Goal: Information Seeking & Learning: Learn about a topic

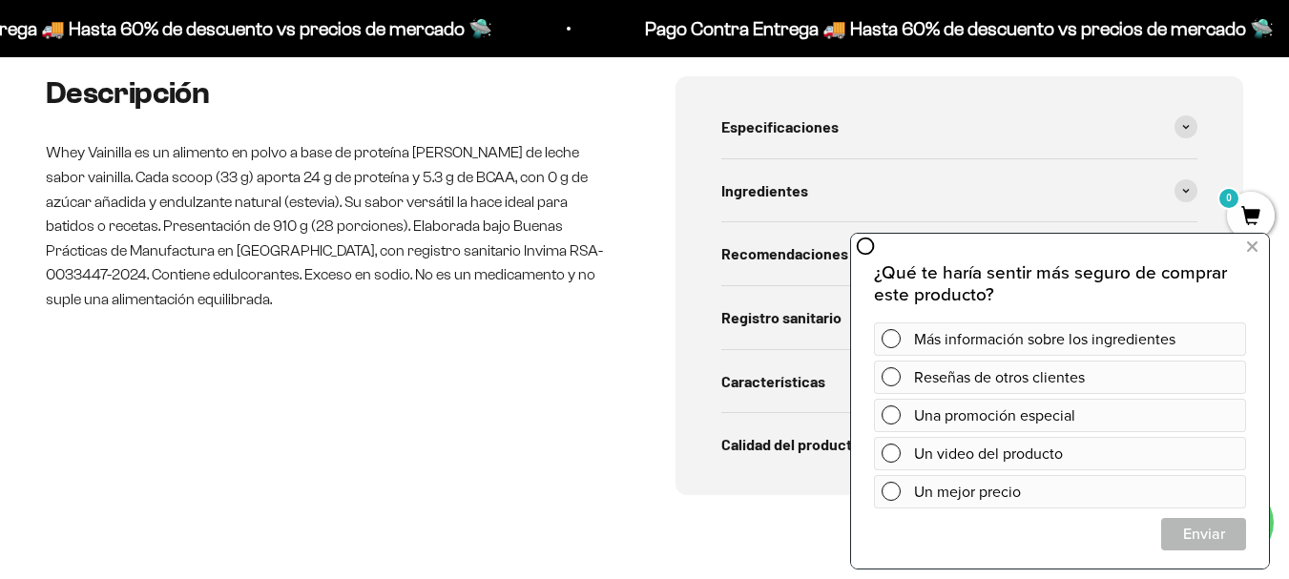
scroll to position [954, 0]
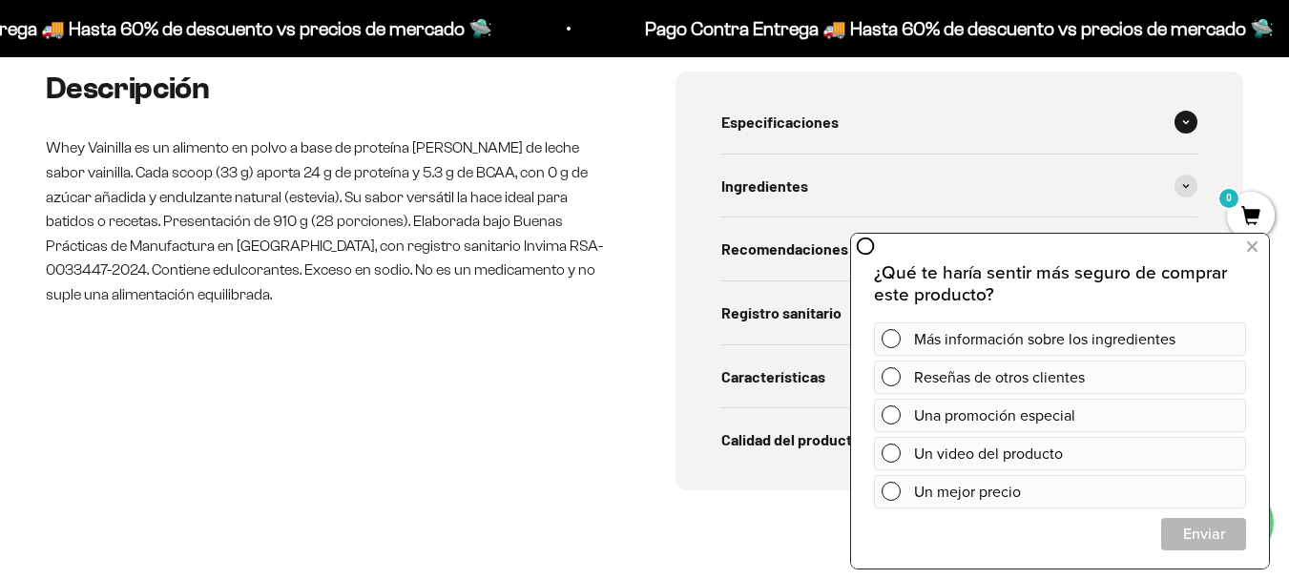
click at [783, 115] on span "Especificaciones" at bounding box center [779, 122] width 117 height 25
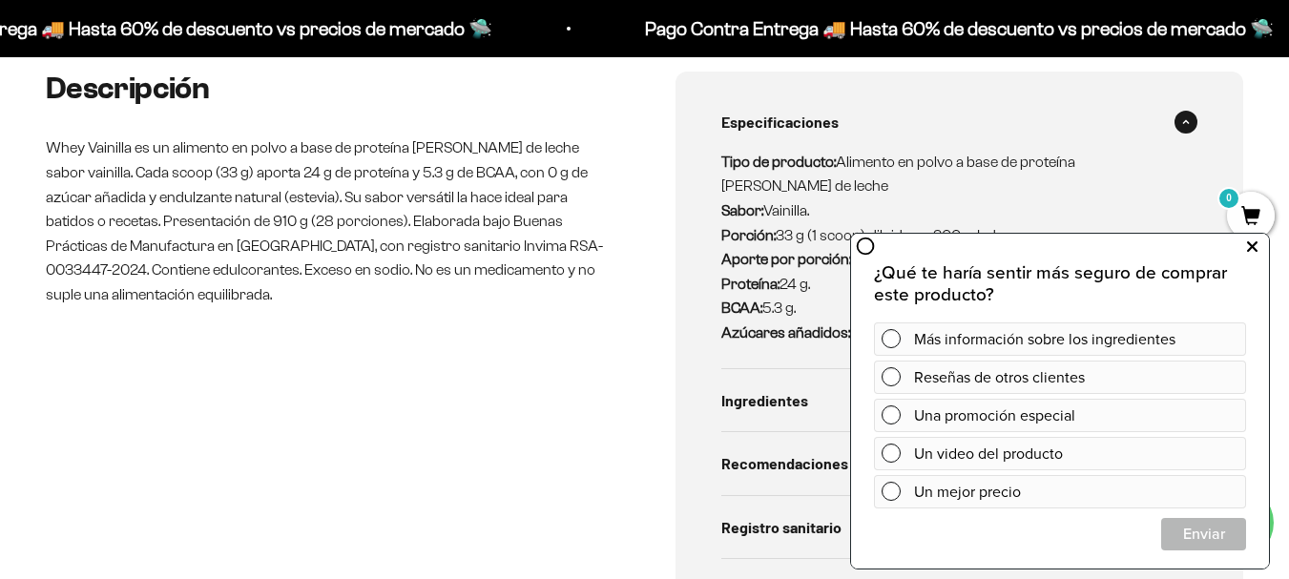
click at [1252, 249] on icon at bounding box center [1252, 247] width 10 height 25
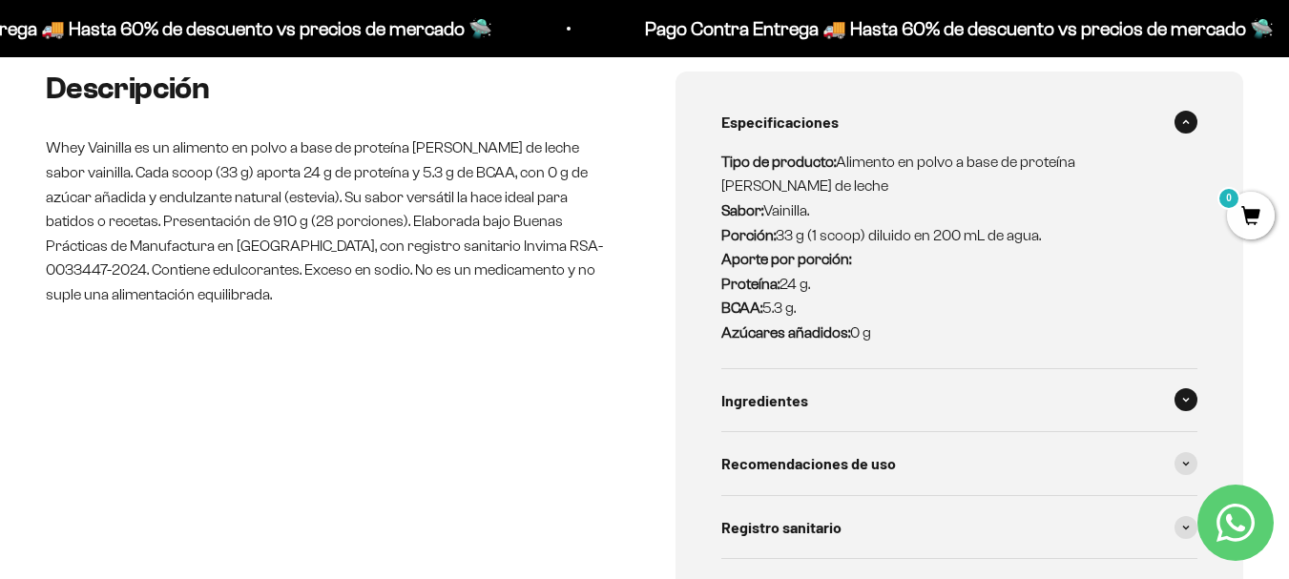
click at [1159, 396] on div "Ingredientes" at bounding box center [959, 400] width 477 height 63
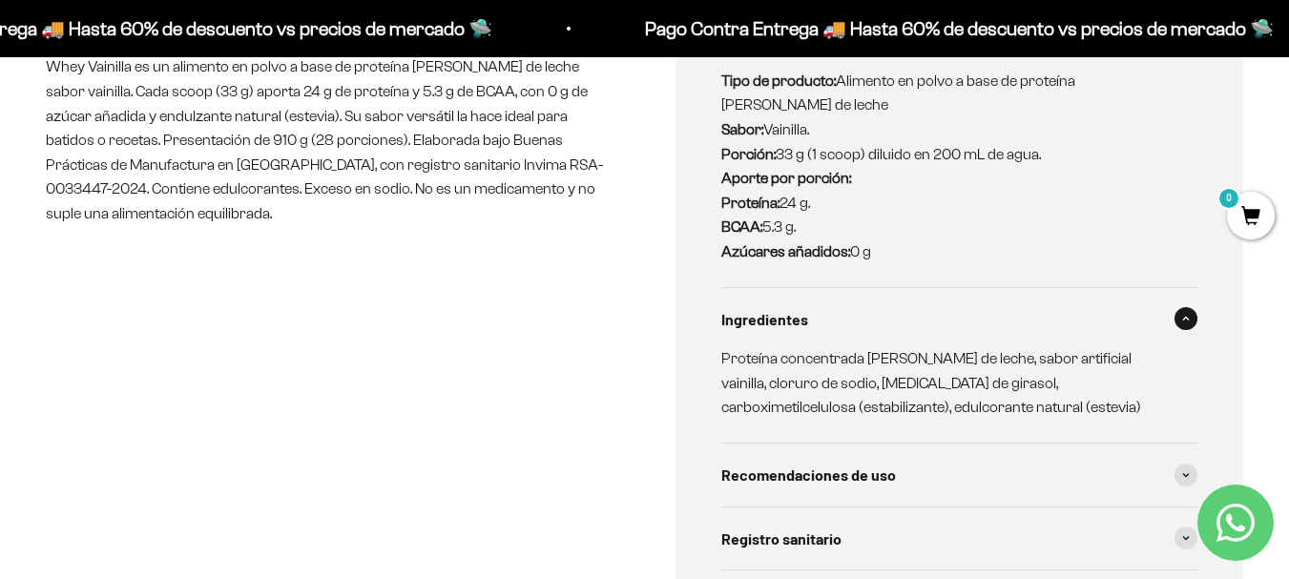
scroll to position [1145, 0]
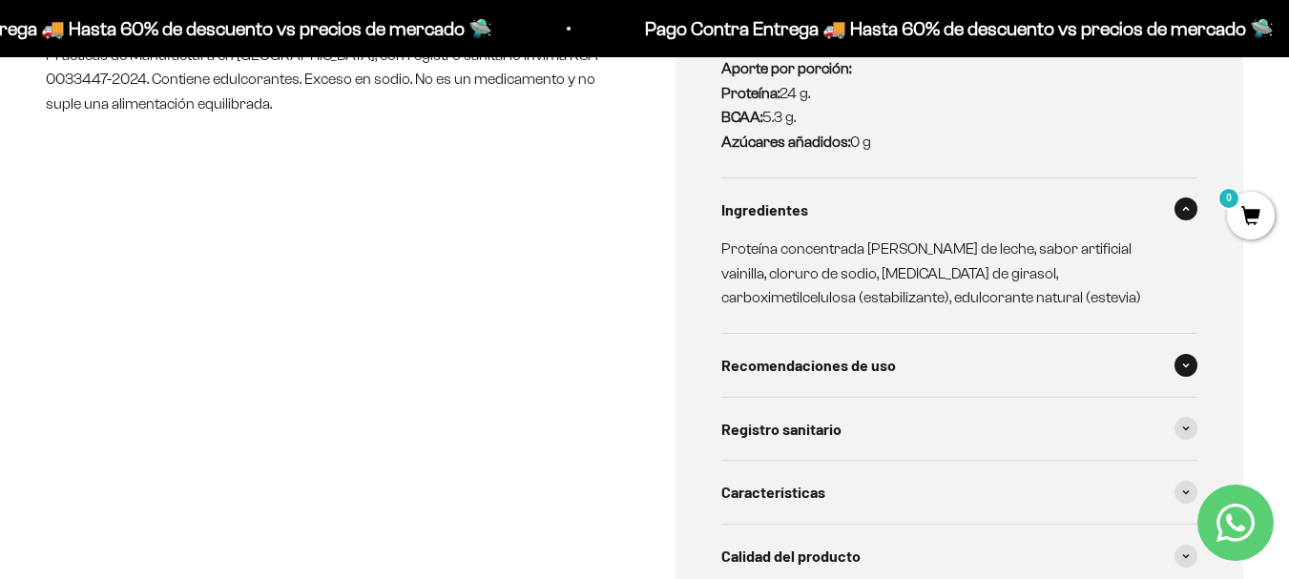
click at [1180, 384] on div "Recomendaciones de uso" at bounding box center [959, 365] width 477 height 63
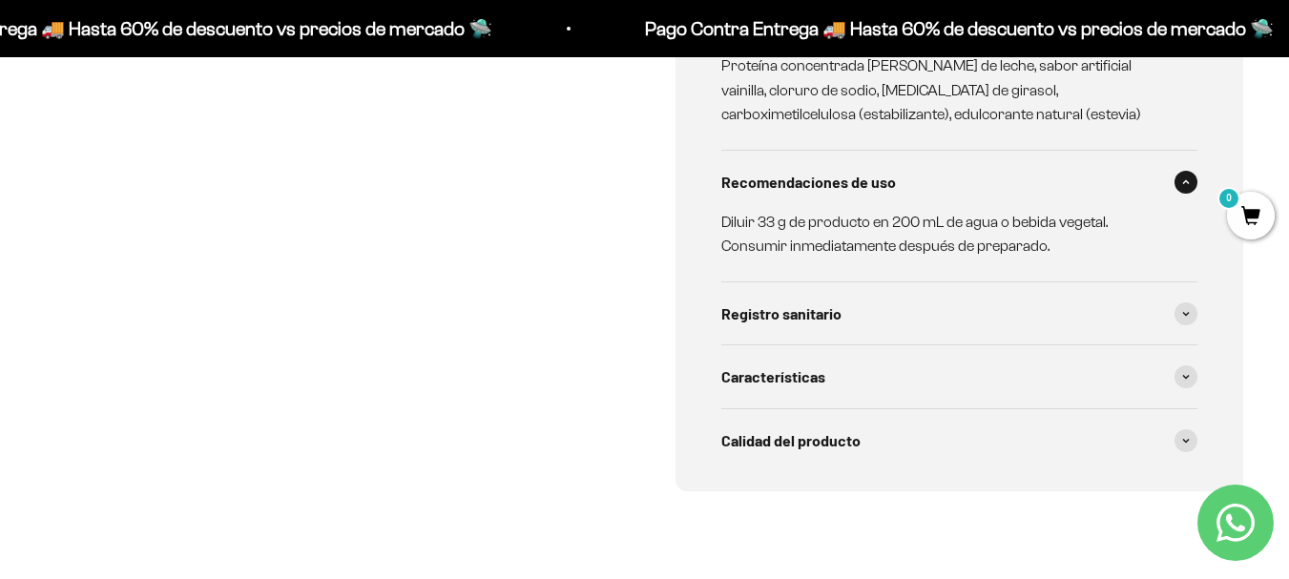
scroll to position [1431, 0]
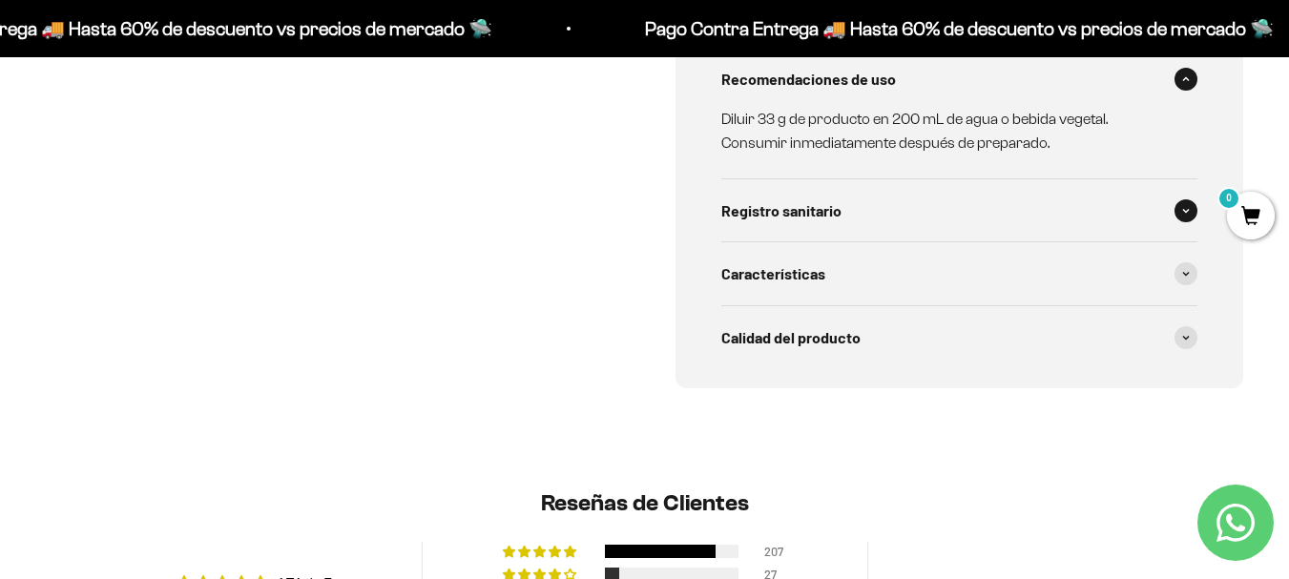
click at [1038, 218] on div "Registro sanitario" at bounding box center [959, 210] width 477 height 63
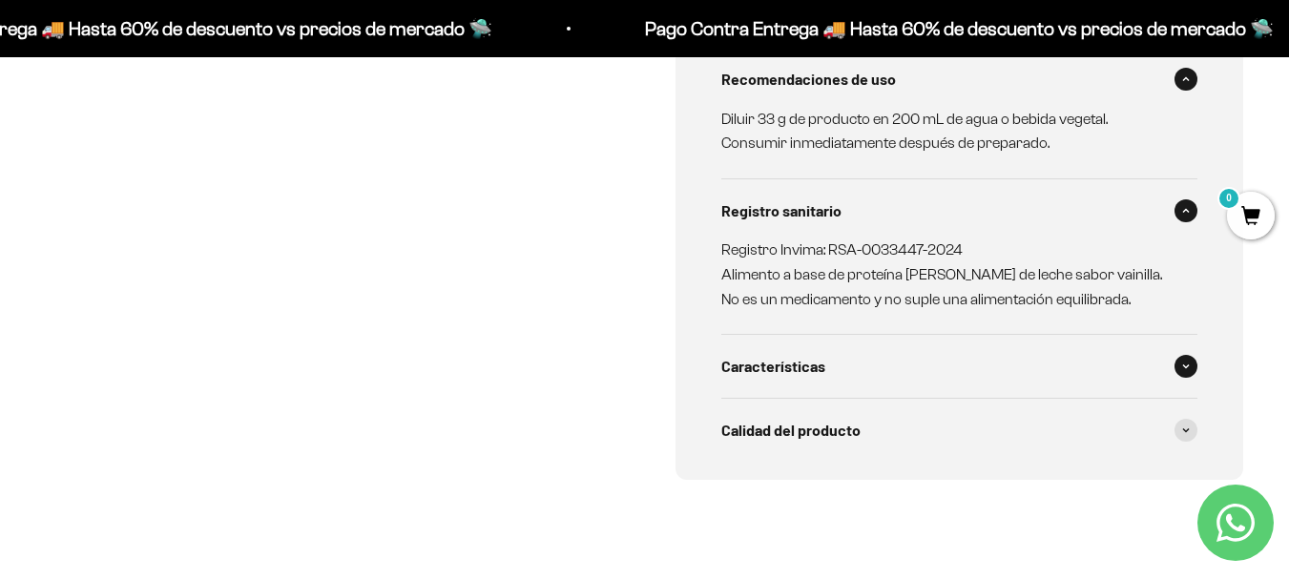
click at [1056, 368] on div "Características" at bounding box center [959, 366] width 477 height 63
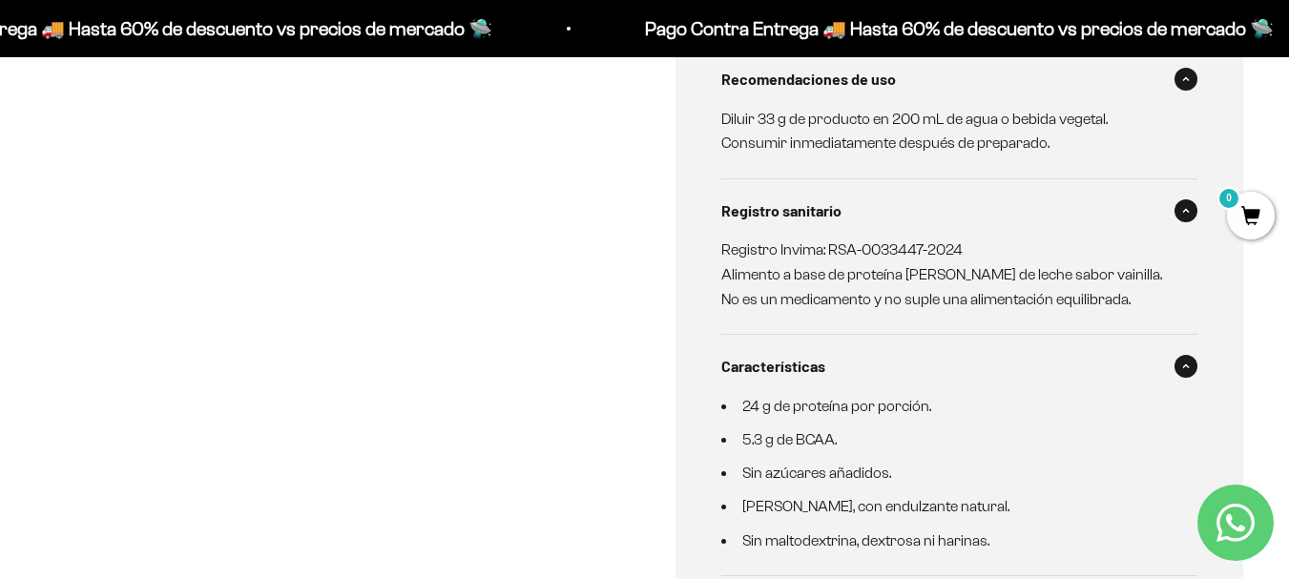
scroll to position [1622, 0]
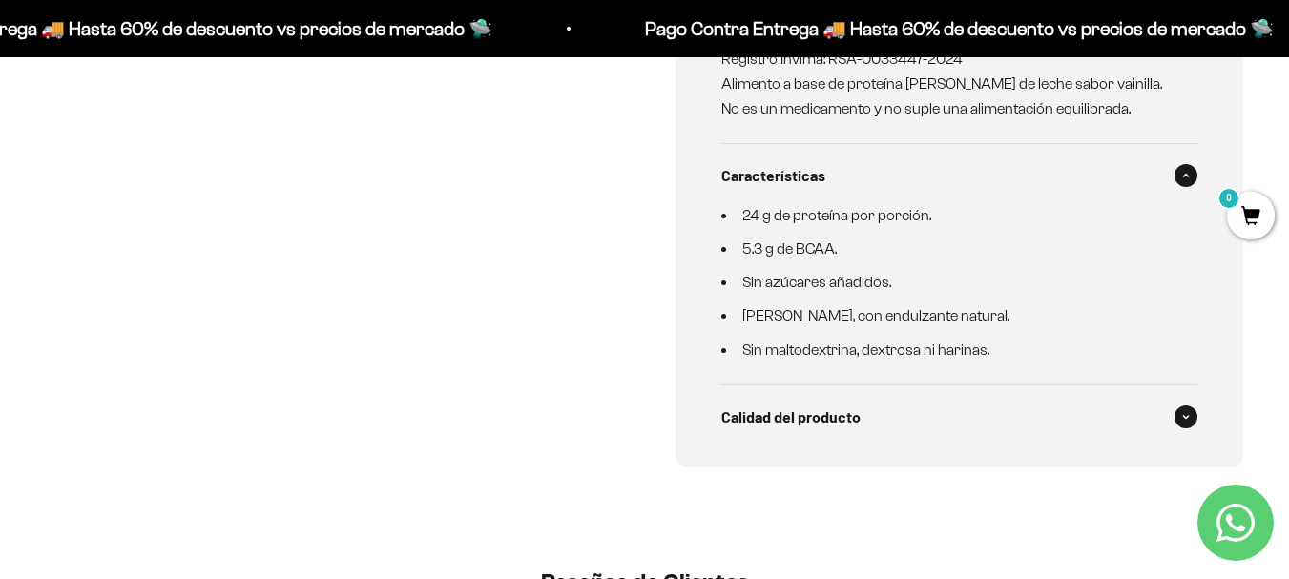
click at [1024, 418] on div "Calidad del producto" at bounding box center [959, 417] width 477 height 63
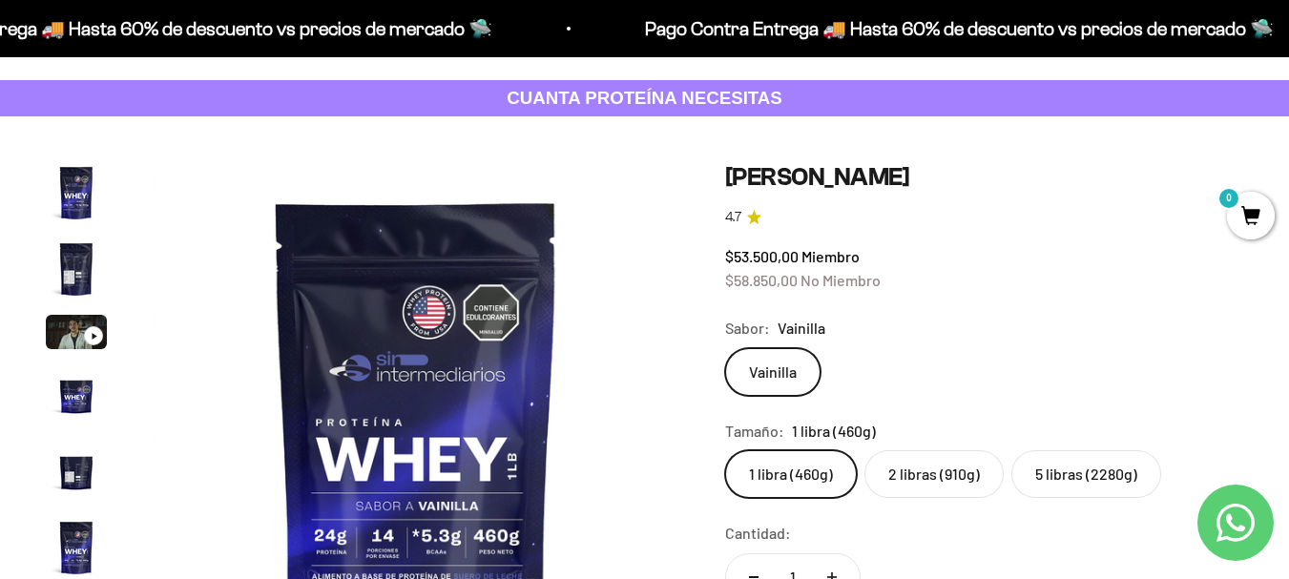
scroll to position [191, 0]
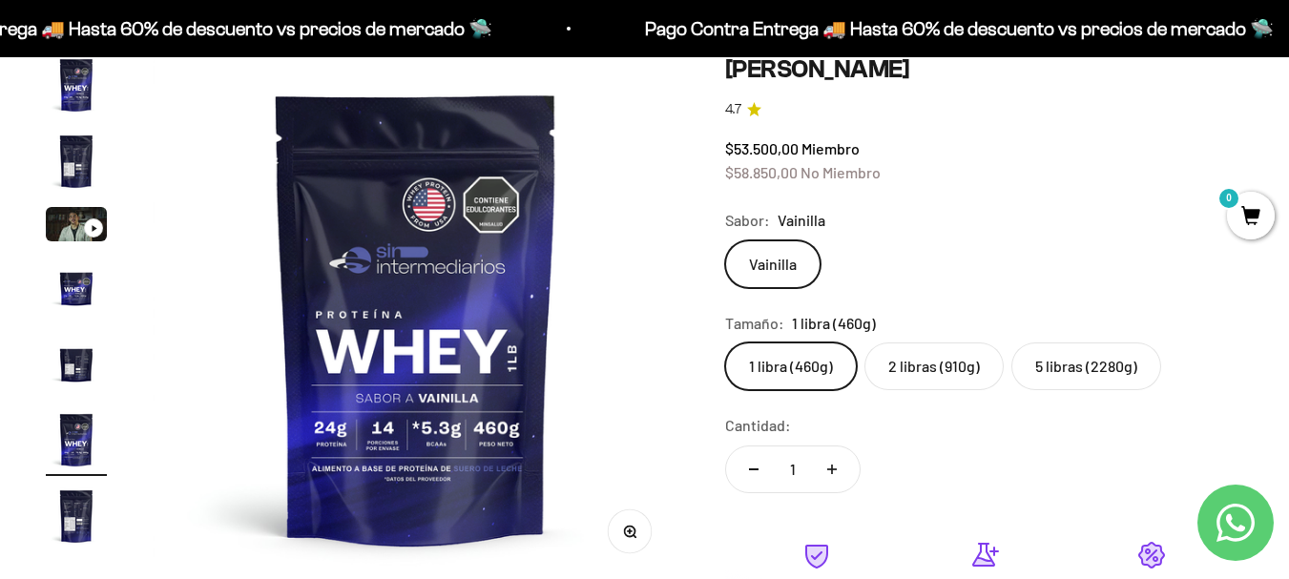
click at [73, 290] on img "Ir al artículo 4" at bounding box center [76, 287] width 61 height 61
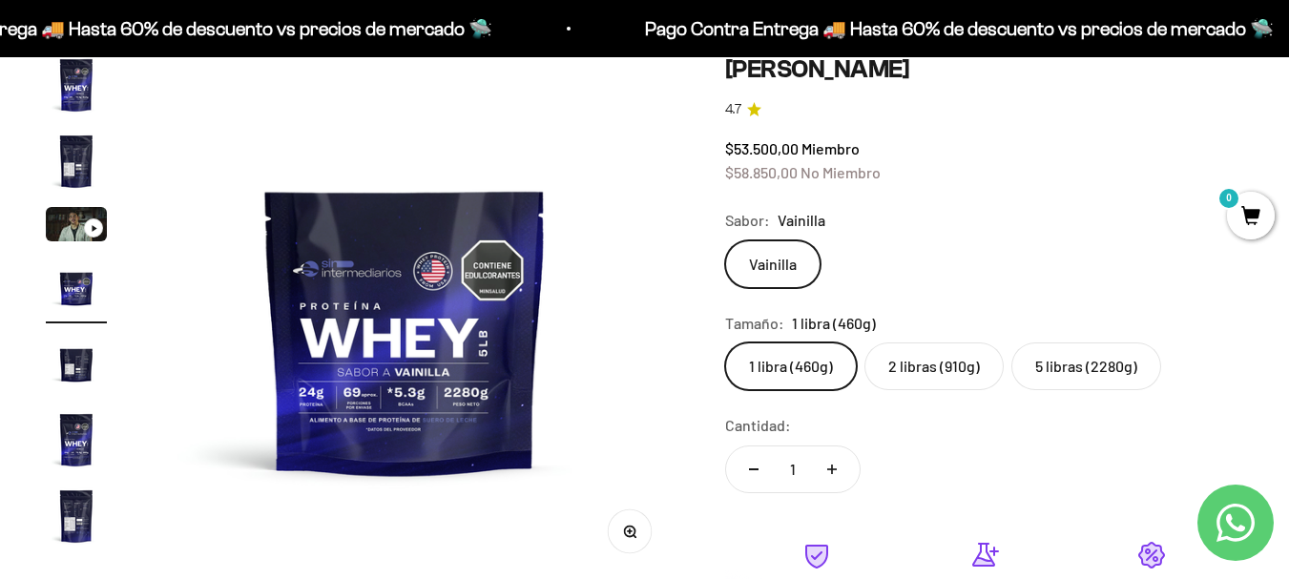
scroll to position [0, 1615]
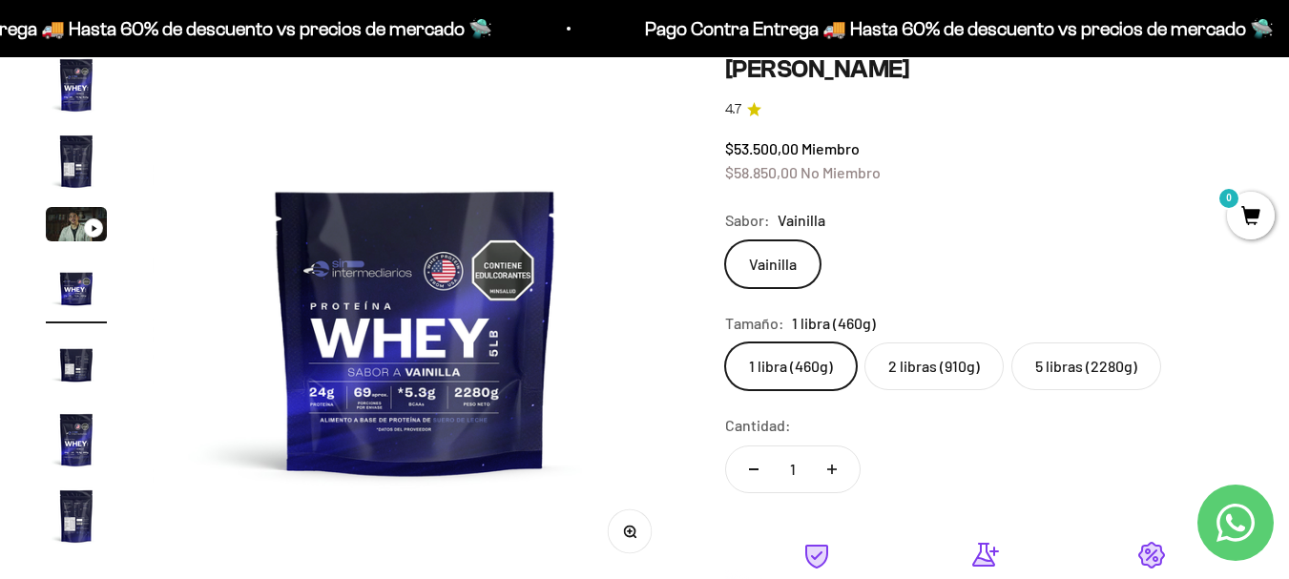
click at [70, 354] on img "Ir al artículo 5" at bounding box center [76, 363] width 61 height 61
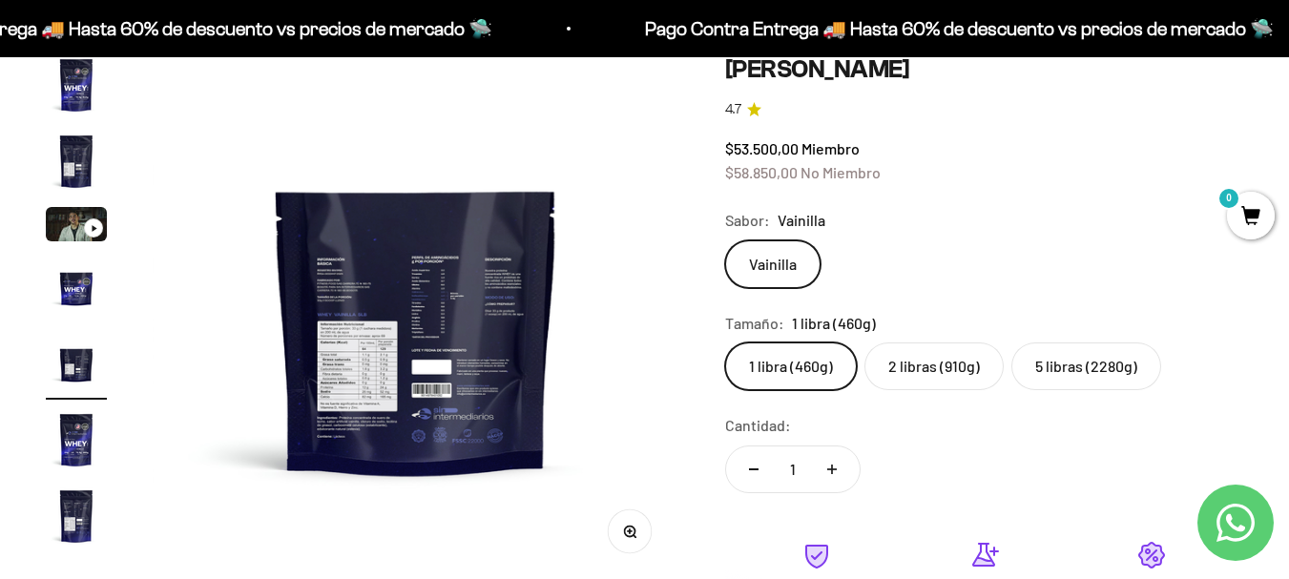
click at [363, 371] on img at bounding box center [416, 317] width 527 height 527
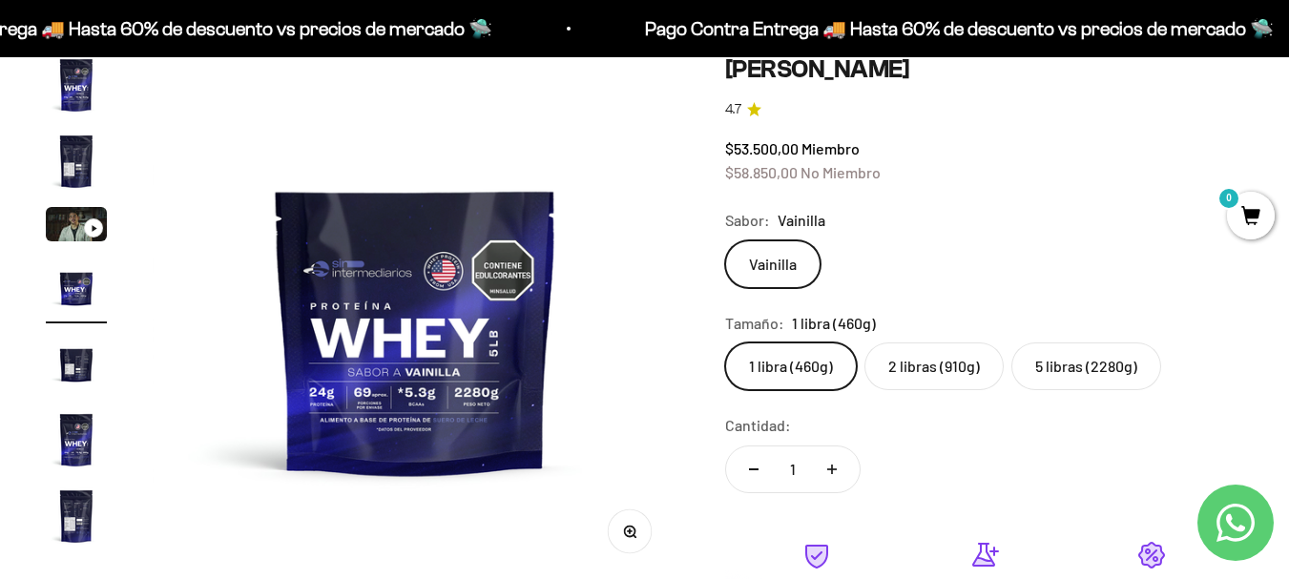
click at [93, 536] on img "Ir al artículo 7" at bounding box center [76, 516] width 61 height 61
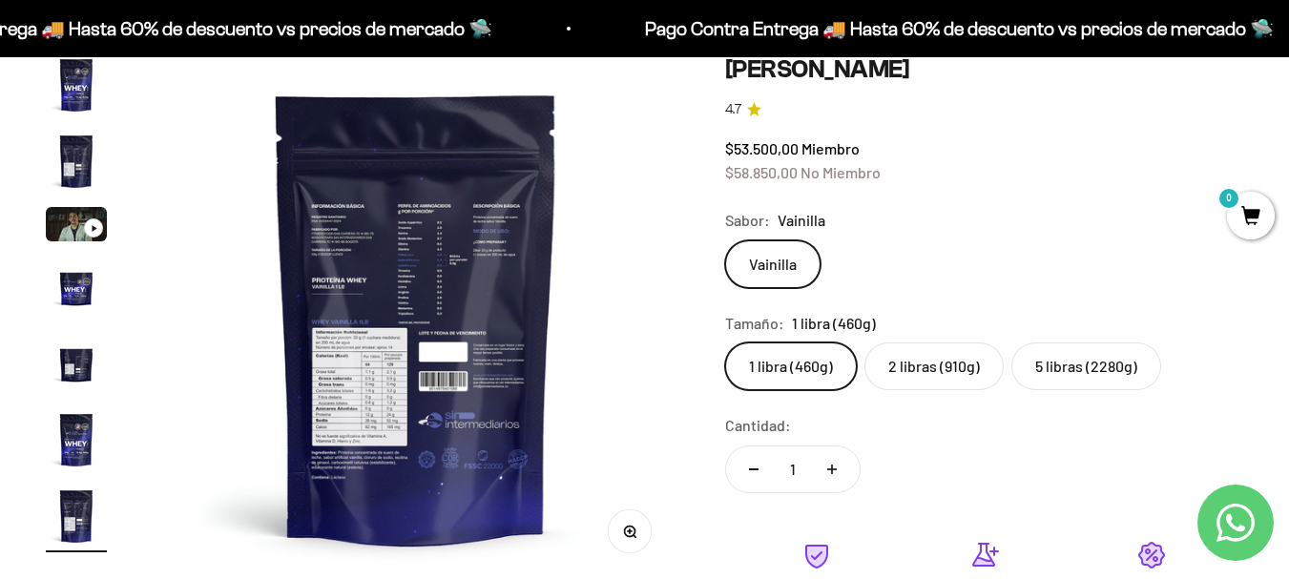
click at [339, 366] on img at bounding box center [416, 317] width 527 height 527
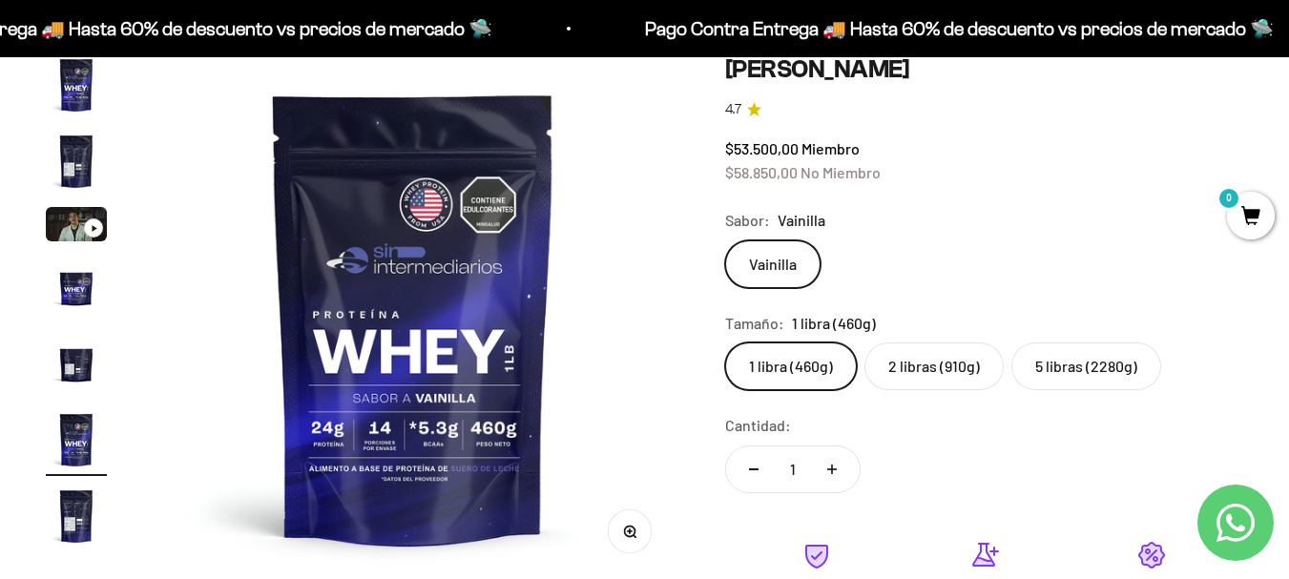
scroll to position [0, 2690]
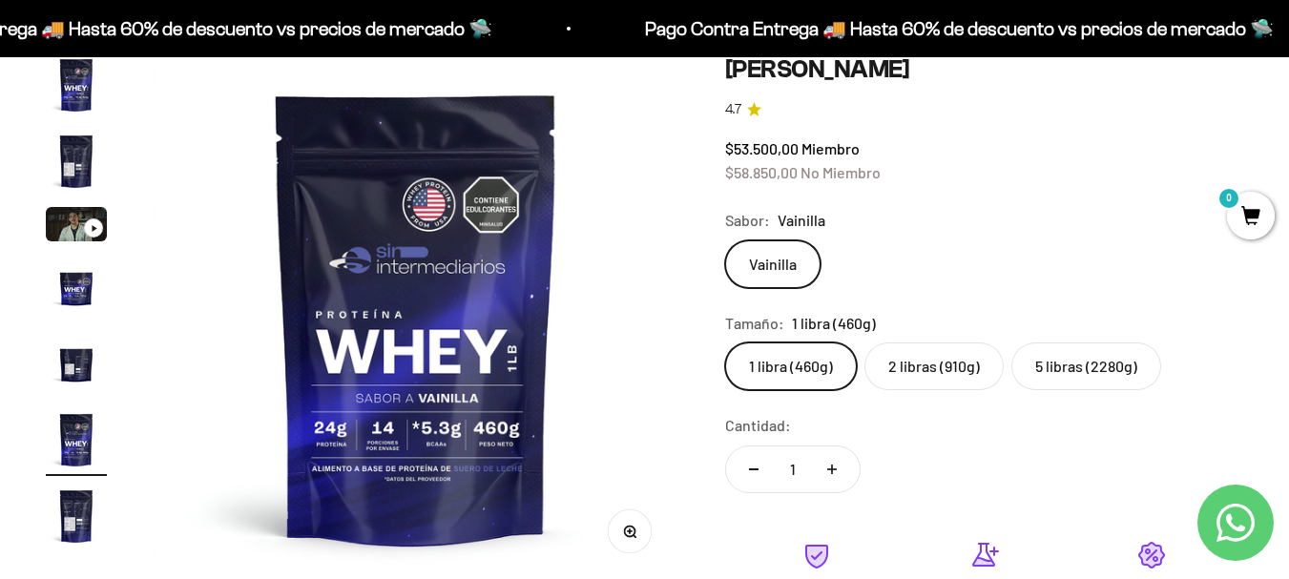
click at [65, 361] on img "Ir al artículo 5" at bounding box center [76, 363] width 61 height 61
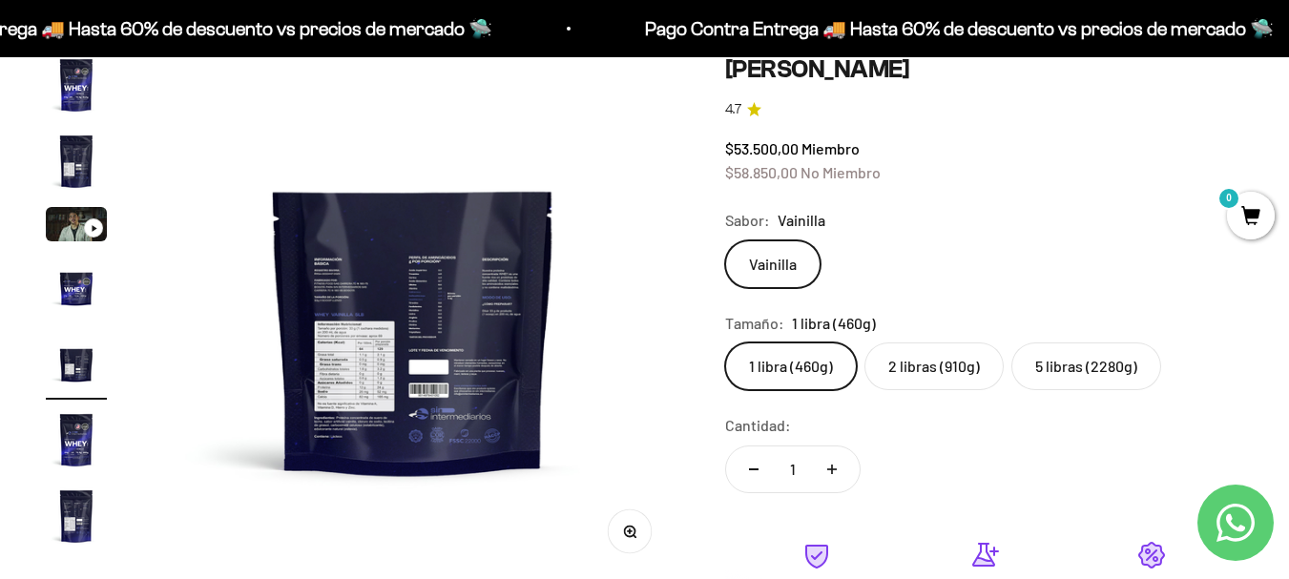
scroll to position [0, 2152]
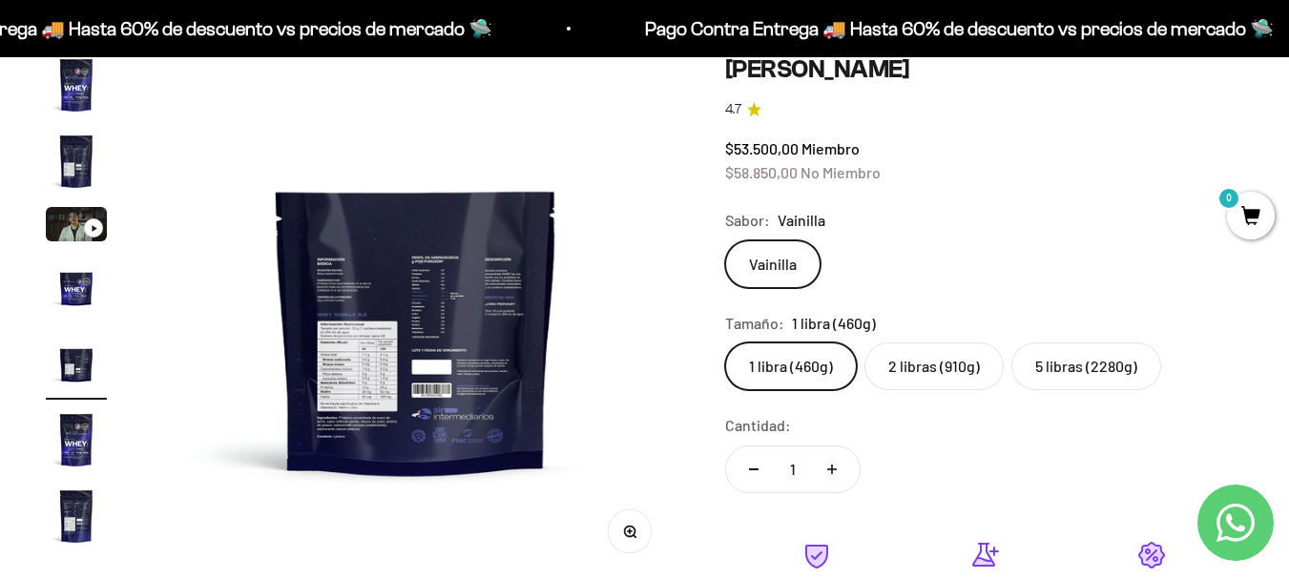
click at [643, 534] on button "Zoom" at bounding box center [629, 532] width 43 height 43
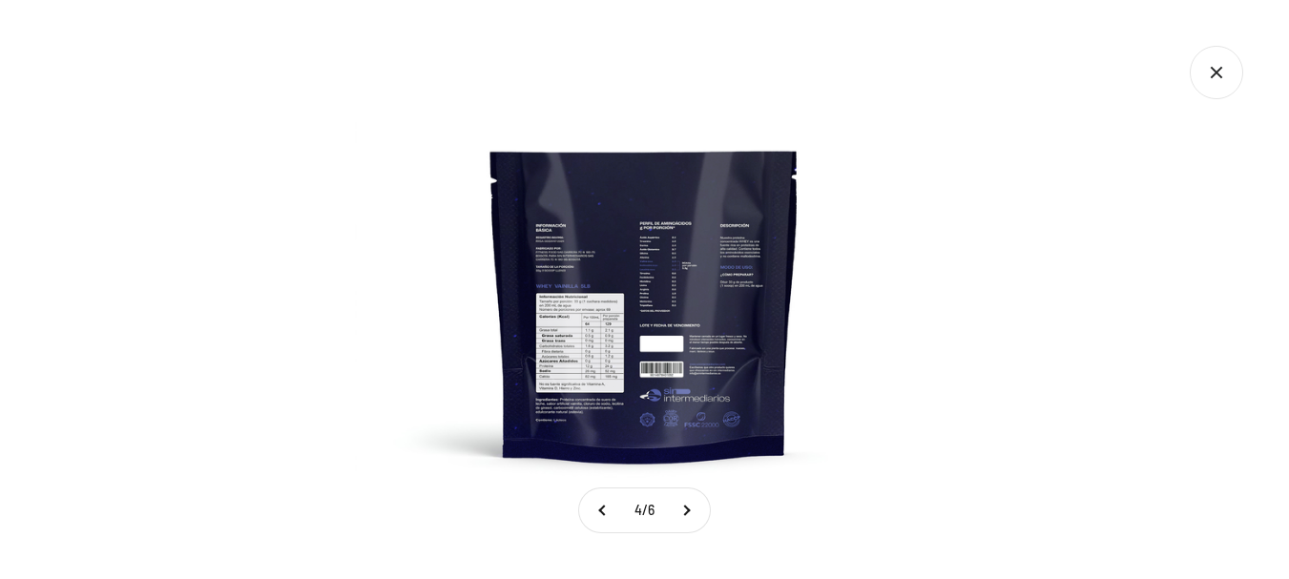
click at [615, 349] on img at bounding box center [644, 289] width 579 height 579
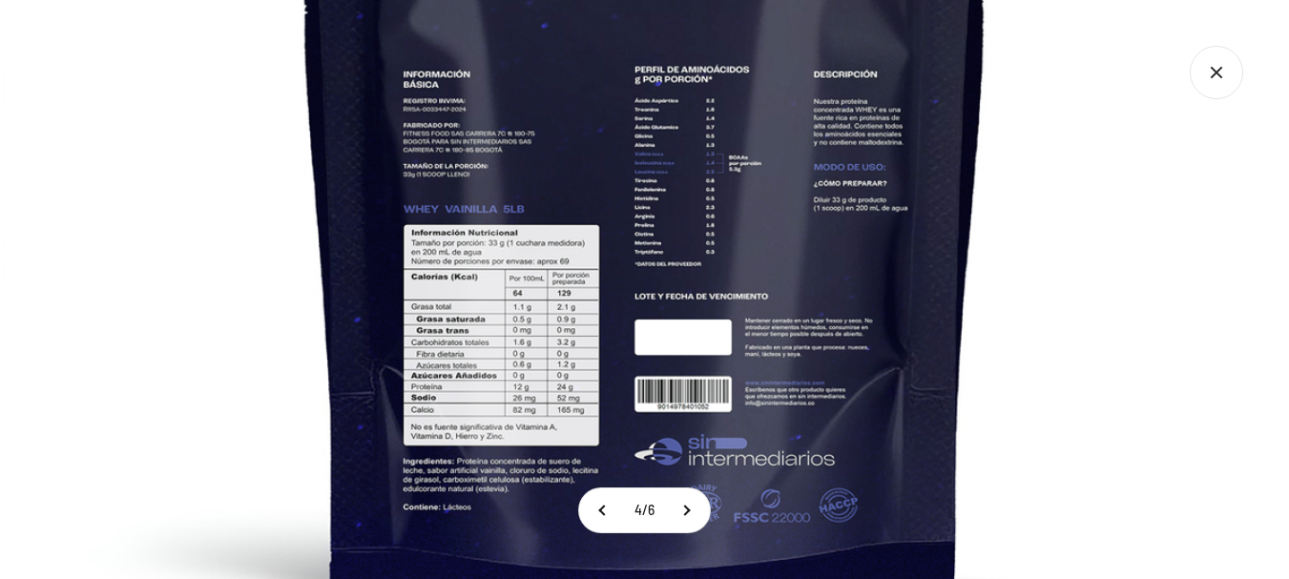
click at [678, 234] on img at bounding box center [645, 216] width 1288 height 1288
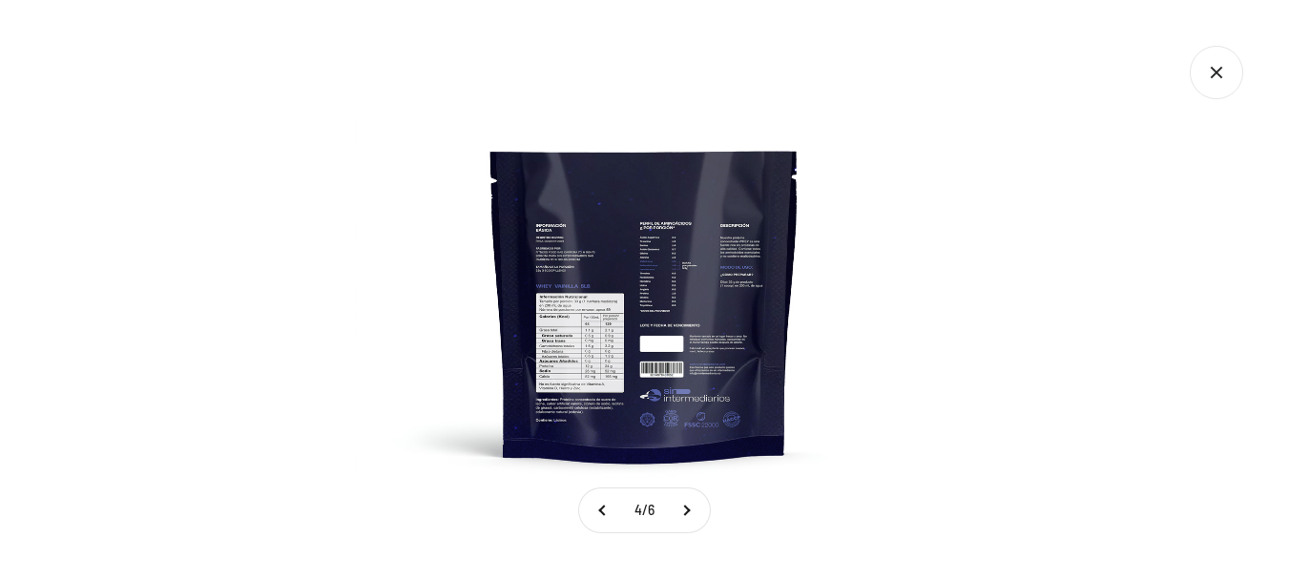
click at [678, 234] on img at bounding box center [644, 289] width 579 height 579
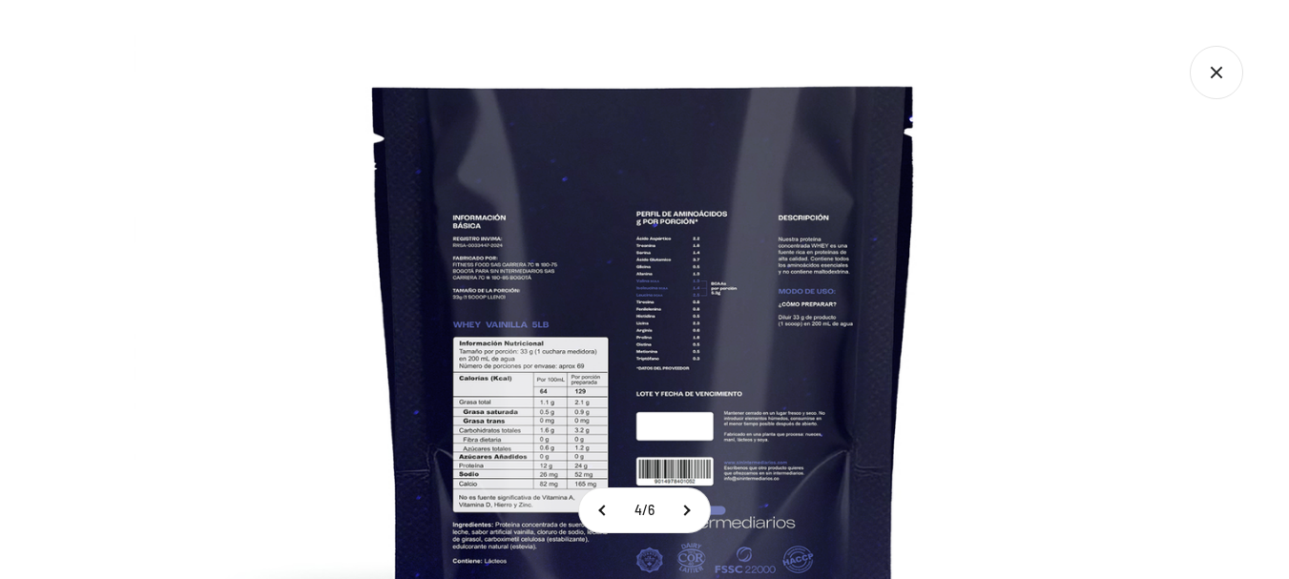
click at [1213, 73] on icon "Cerrar galería" at bounding box center [1216, 72] width 53 height 53
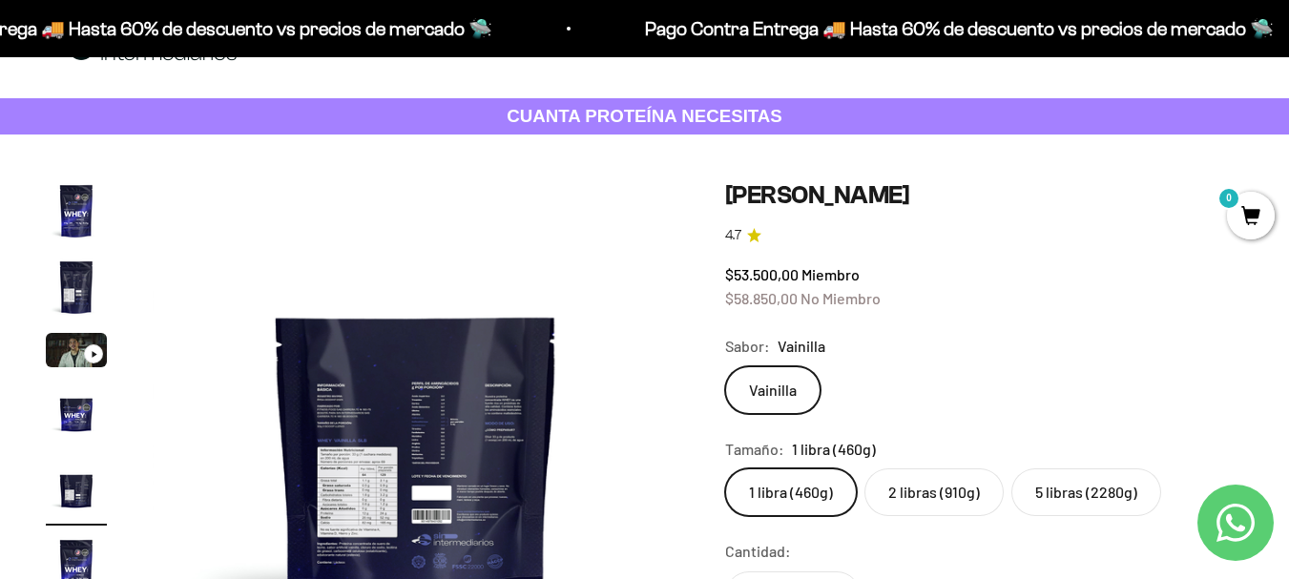
scroll to position [0, 0]
